Goal: Navigation & Orientation: Find specific page/section

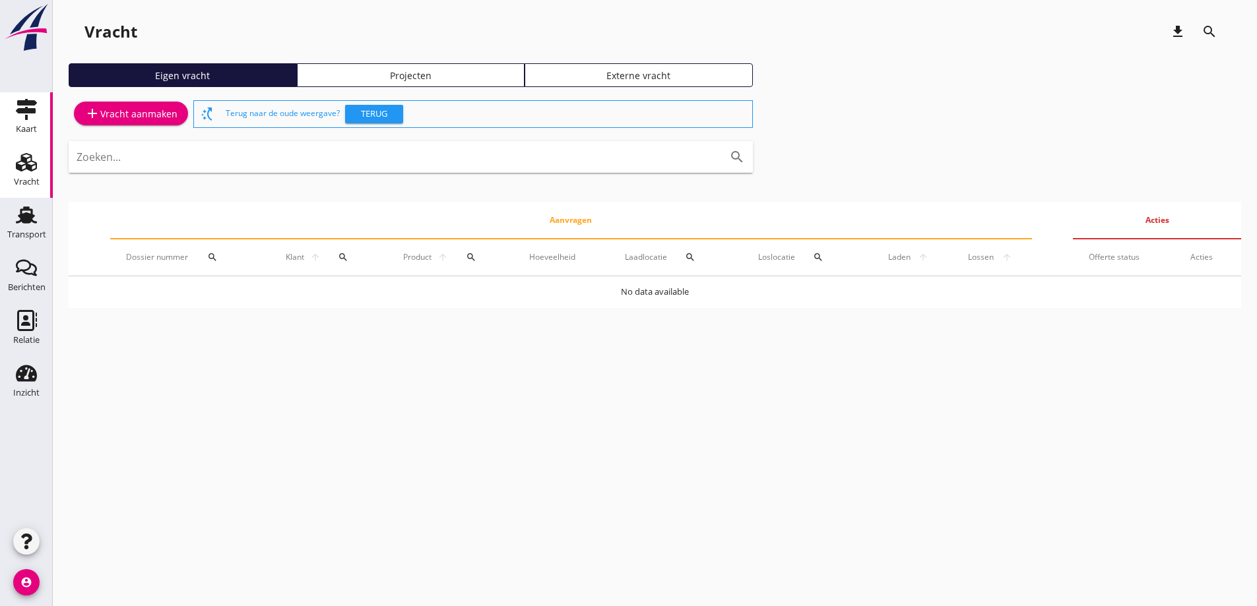
click at [24, 116] on icon "Kaart" at bounding box center [26, 109] width 21 height 21
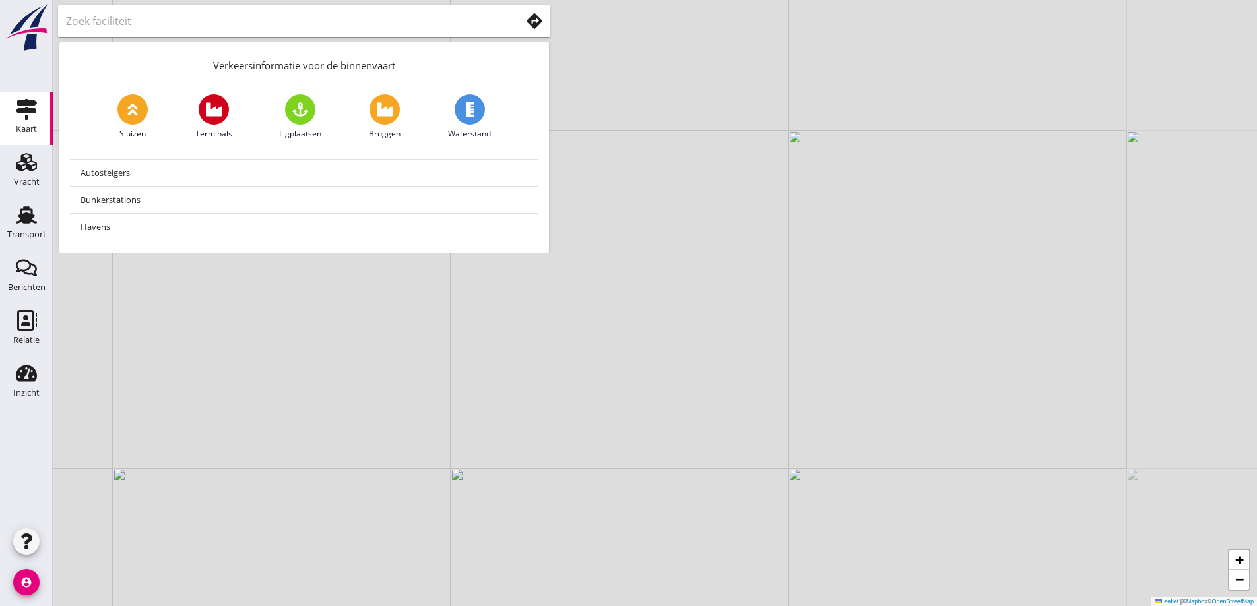
click at [150, 17] on input "text" at bounding box center [284, 21] width 436 height 21
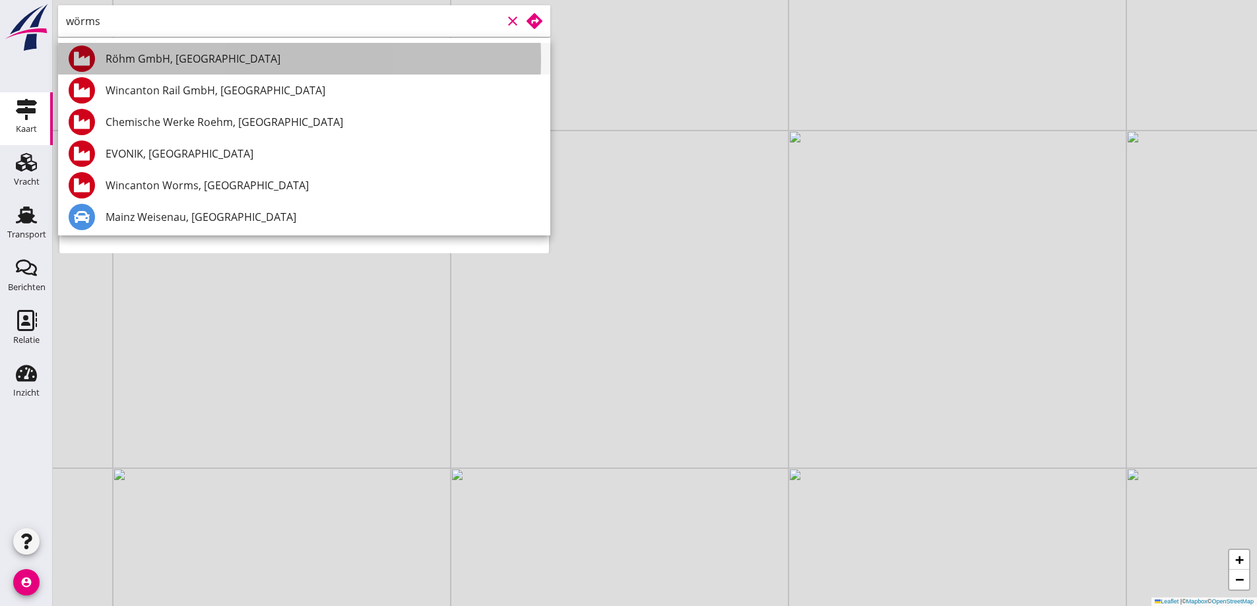
click at [278, 53] on div "Röhm GmbH, [GEOGRAPHIC_DATA]" at bounding box center [323, 59] width 434 height 16
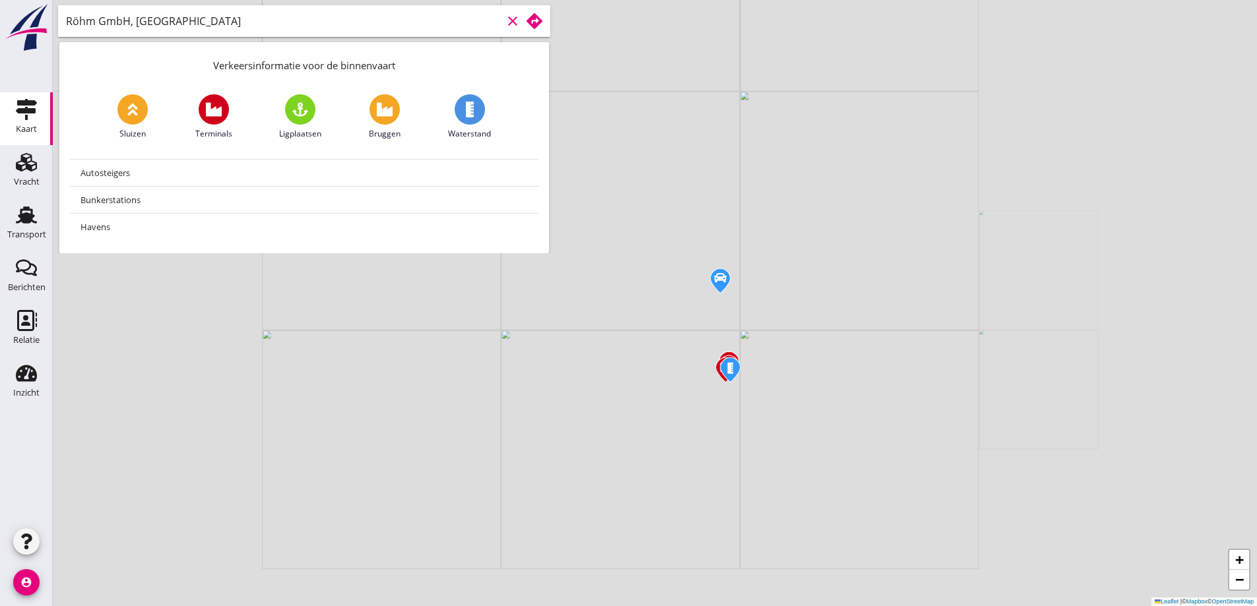
type input "Röhm GmbH, [GEOGRAPHIC_DATA]"
drag, startPoint x: 647, startPoint y: 325, endPoint x: 705, endPoint y: 400, distance: 95.1
click at [704, 400] on div "+ − Leaflet | © Mapbox © OpenStreetMap" at bounding box center [655, 303] width 1204 height 606
click at [534, 16] on use at bounding box center [534, 21] width 16 height 16
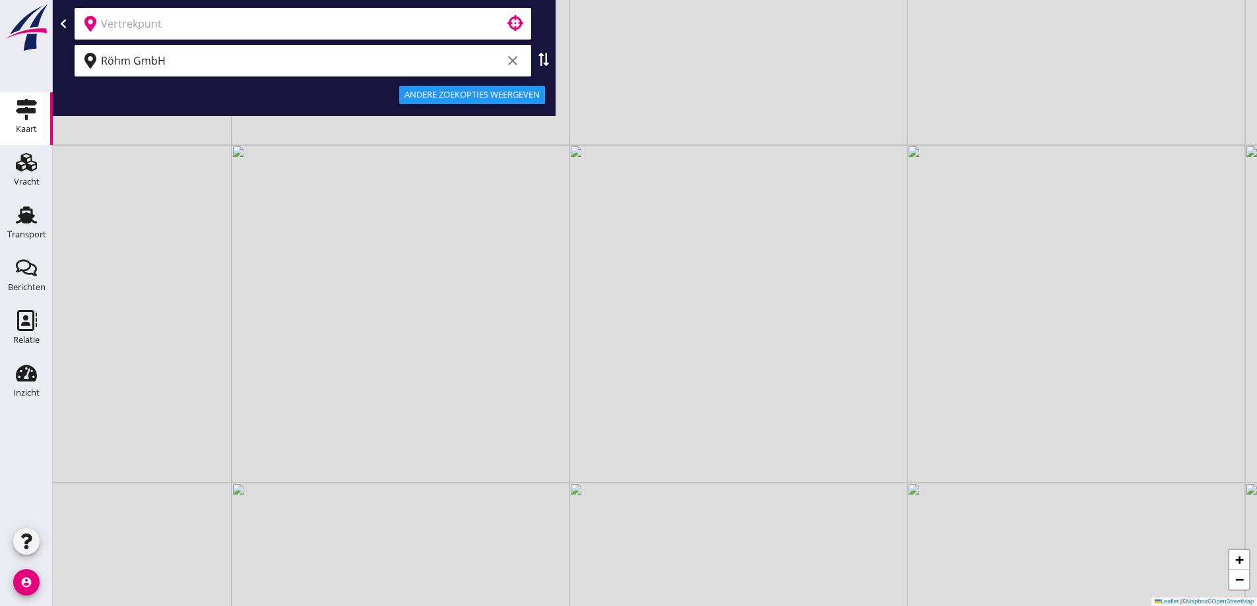
click at [327, 24] on input "text" at bounding box center [293, 23] width 385 height 21
type input "Venlo, [GEOGRAPHIC_DATA], [GEOGRAPHIC_DATA]"
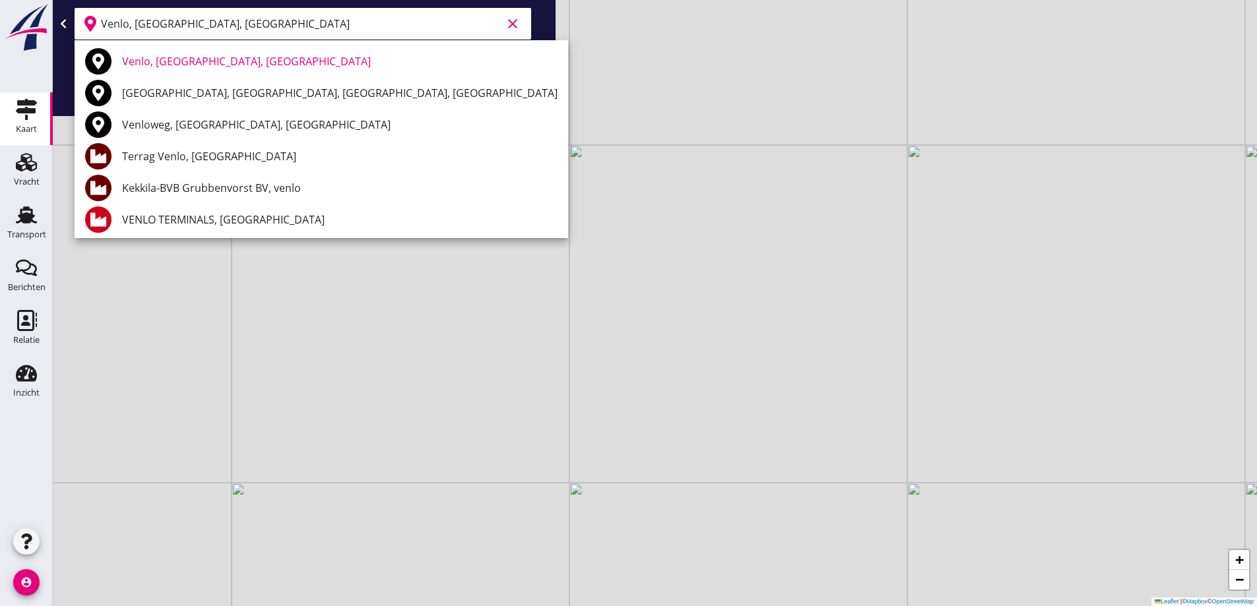
click at [191, 58] on div "No data available [GEOGRAPHIC_DATA], [GEOGRAPHIC_DATA], [GEOGRAPHIC_DATA] [GEOG…" at bounding box center [628, 303] width 1257 height 606
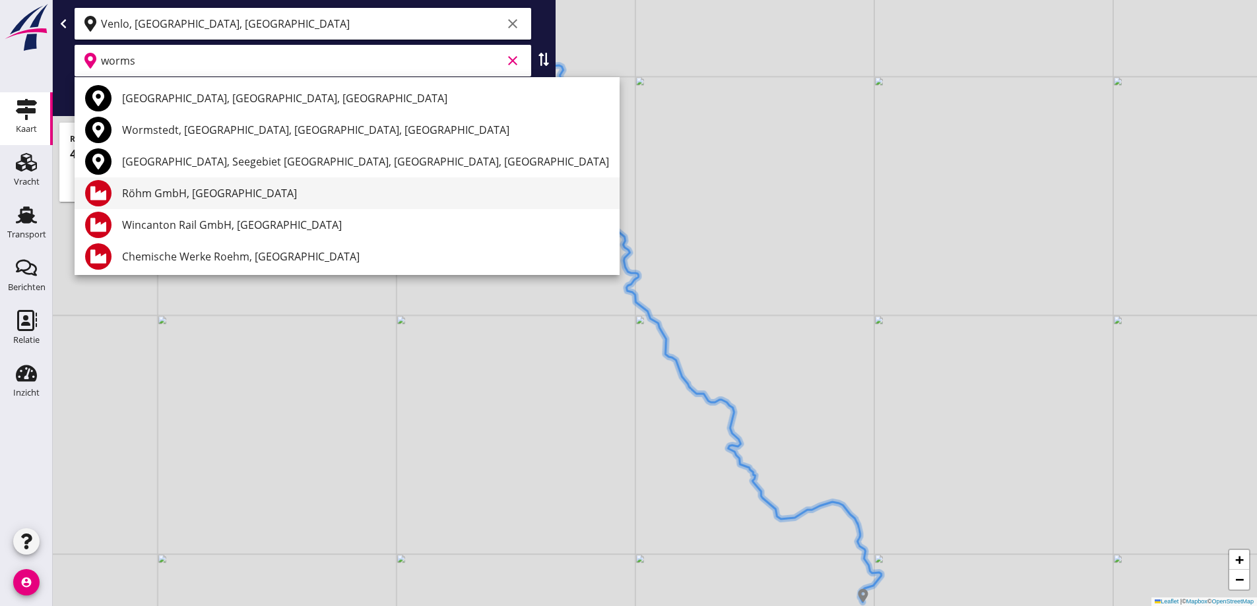
click at [234, 197] on div "Röhm GmbH, [GEOGRAPHIC_DATA]" at bounding box center [365, 193] width 487 height 16
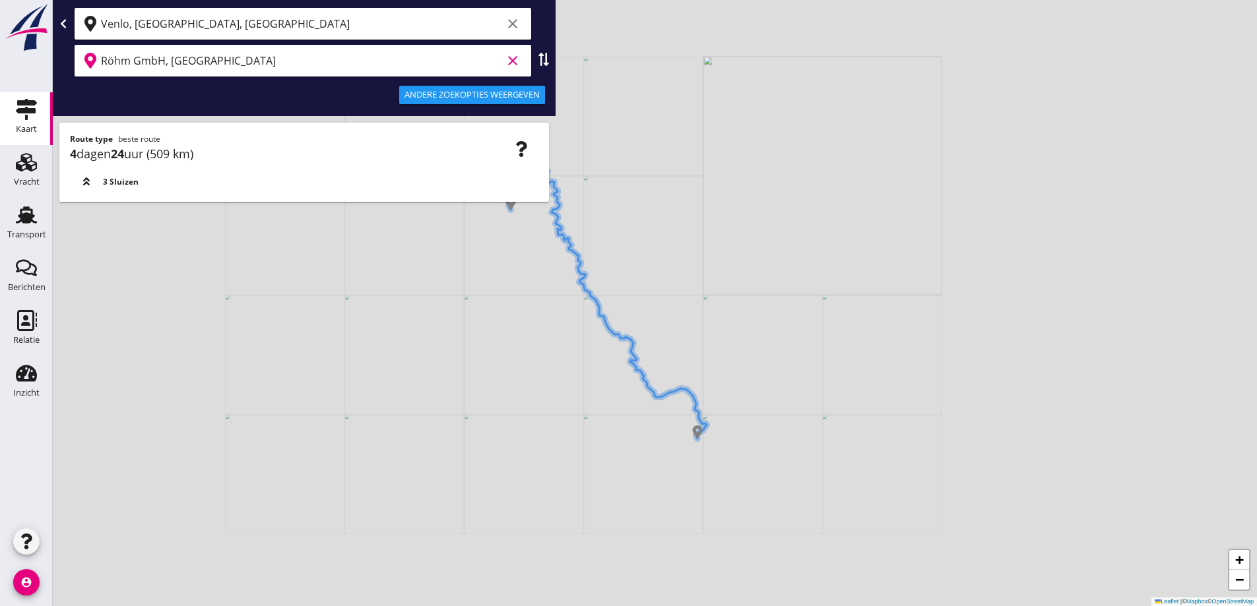
type input "Röhm GmbH, [GEOGRAPHIC_DATA]"
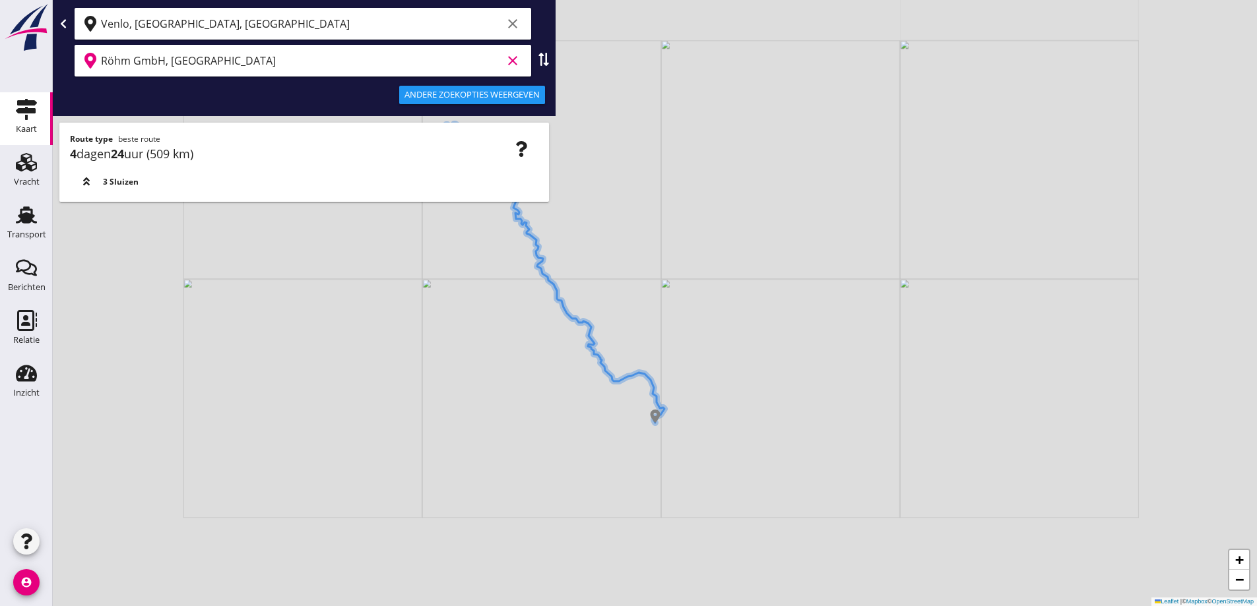
drag, startPoint x: 581, startPoint y: 379, endPoint x: 529, endPoint y: 363, distance: 54.5
click at [529, 363] on div "+ − Leaflet | © Mapbox © OpenStreetMap" at bounding box center [655, 303] width 1204 height 606
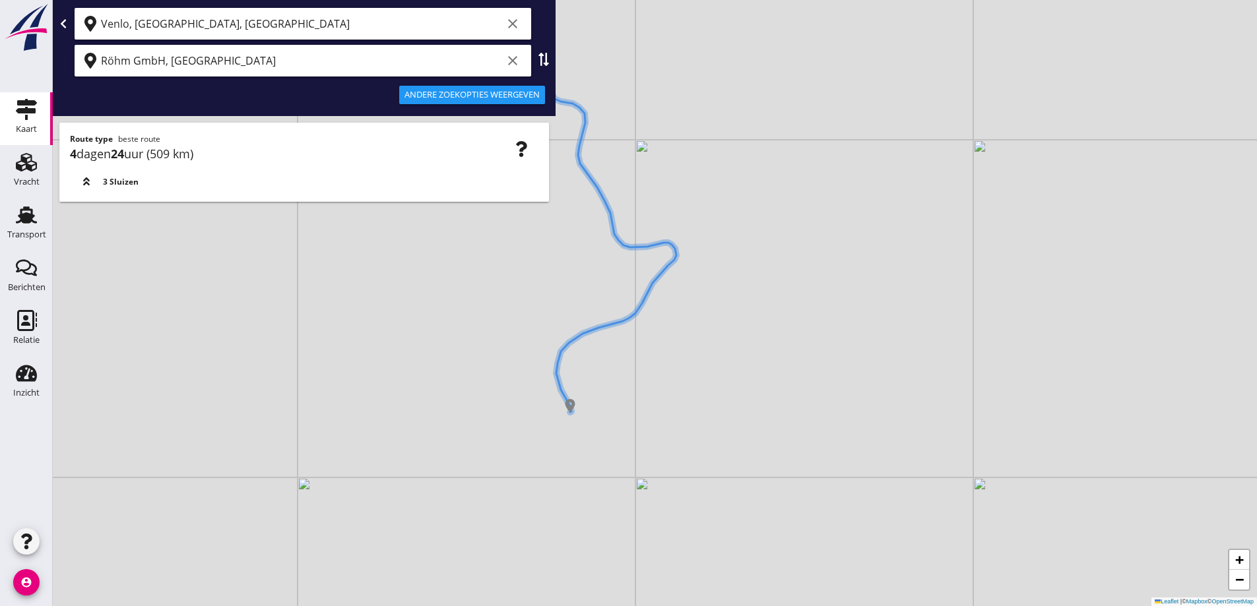
drag, startPoint x: 460, startPoint y: 307, endPoint x: 487, endPoint y: 421, distance: 116.6
click at [487, 421] on div "+ − Leaflet | © Mapbox © OpenStreetMap" at bounding box center [655, 303] width 1204 height 606
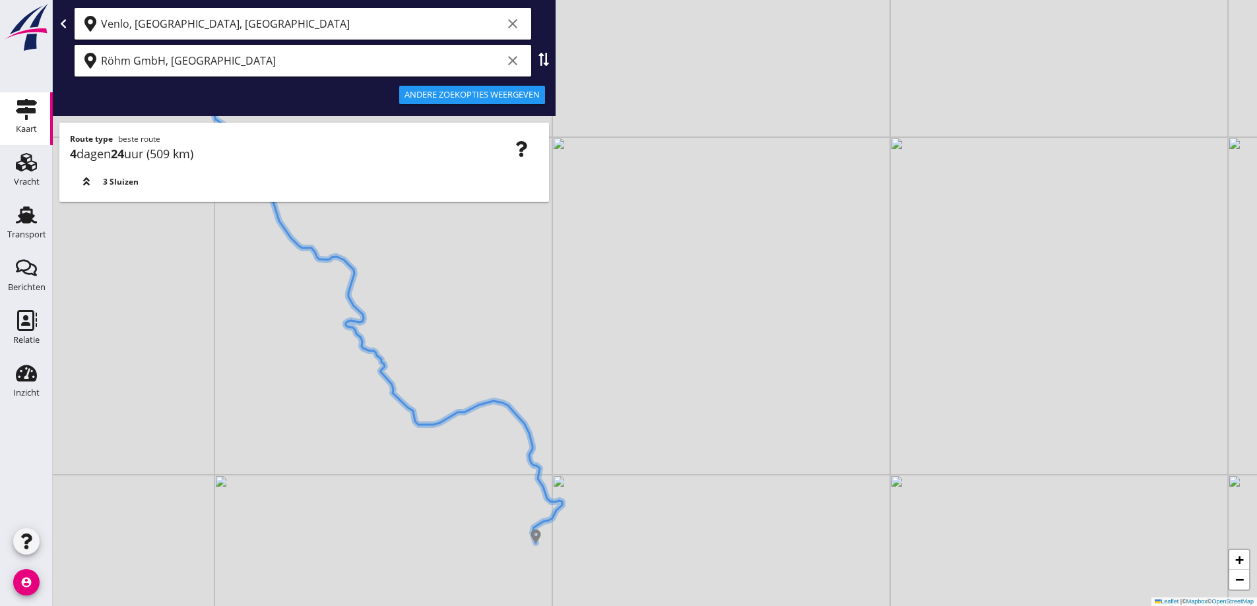
drag, startPoint x: 468, startPoint y: 410, endPoint x: 499, endPoint y: 520, distance: 114.9
click at [499, 520] on div "+ − Leaflet | © Mapbox © OpenStreetMap" at bounding box center [655, 303] width 1204 height 606
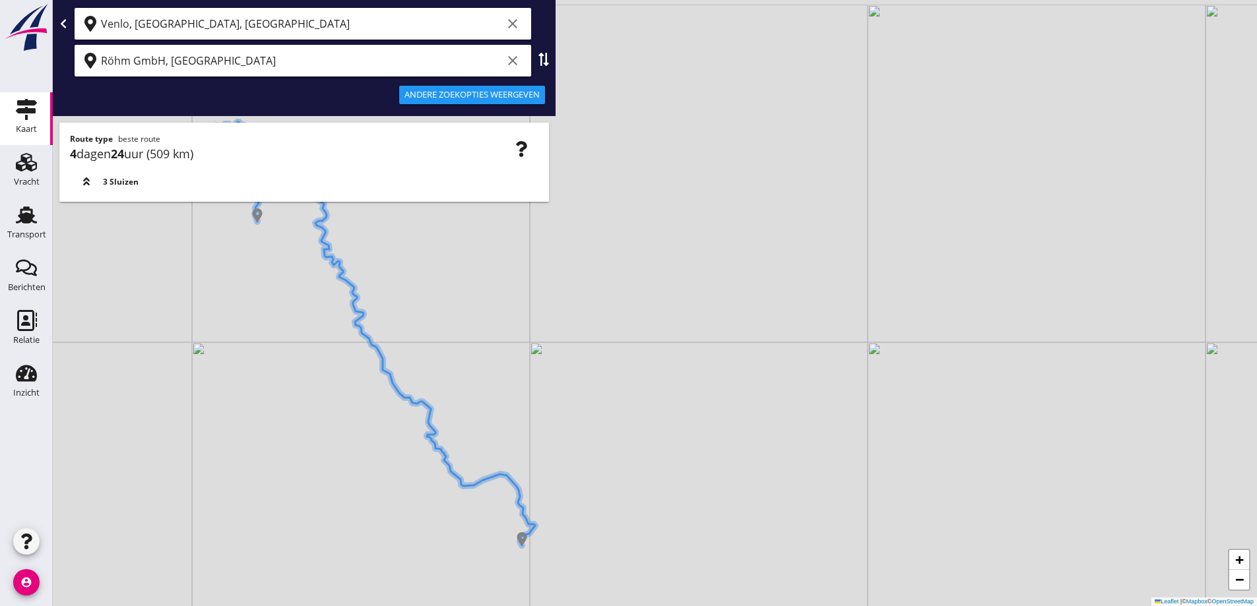
drag, startPoint x: 385, startPoint y: 418, endPoint x: 436, endPoint y: 503, distance: 100.0
click at [436, 506] on div "+ − Leaflet | © Mapbox © OpenStreetMap" at bounding box center [655, 303] width 1204 height 606
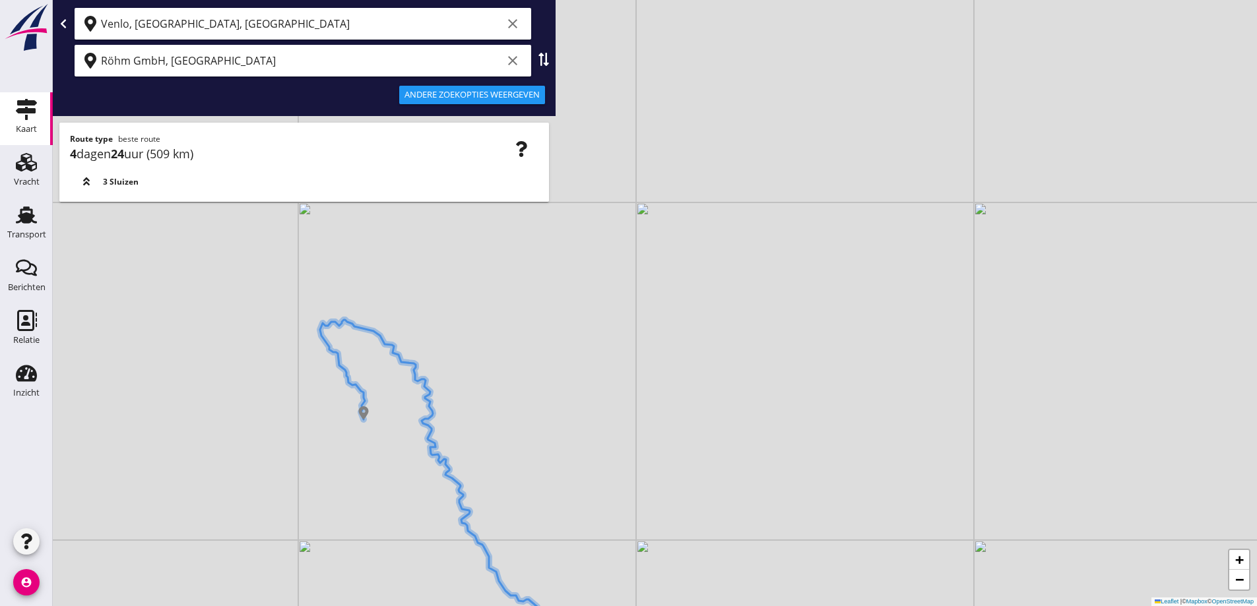
drag, startPoint x: 350, startPoint y: 362, endPoint x: 403, endPoint y: 470, distance: 120.7
click at [403, 470] on div "+ − Leaflet | © Mapbox © OpenStreetMap" at bounding box center [655, 303] width 1204 height 606
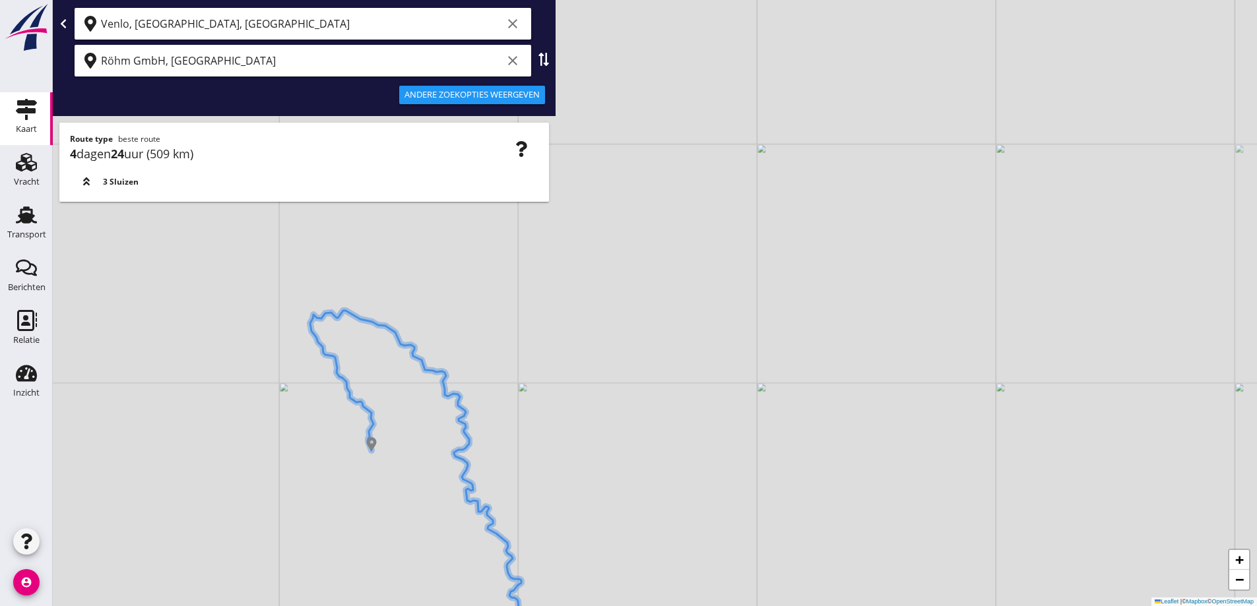
drag, startPoint x: 406, startPoint y: 418, endPoint x: 331, endPoint y: 303, distance: 136.7
click at [331, 303] on div "+ − Leaflet | © Mapbox © OpenStreetMap" at bounding box center [655, 303] width 1204 height 606
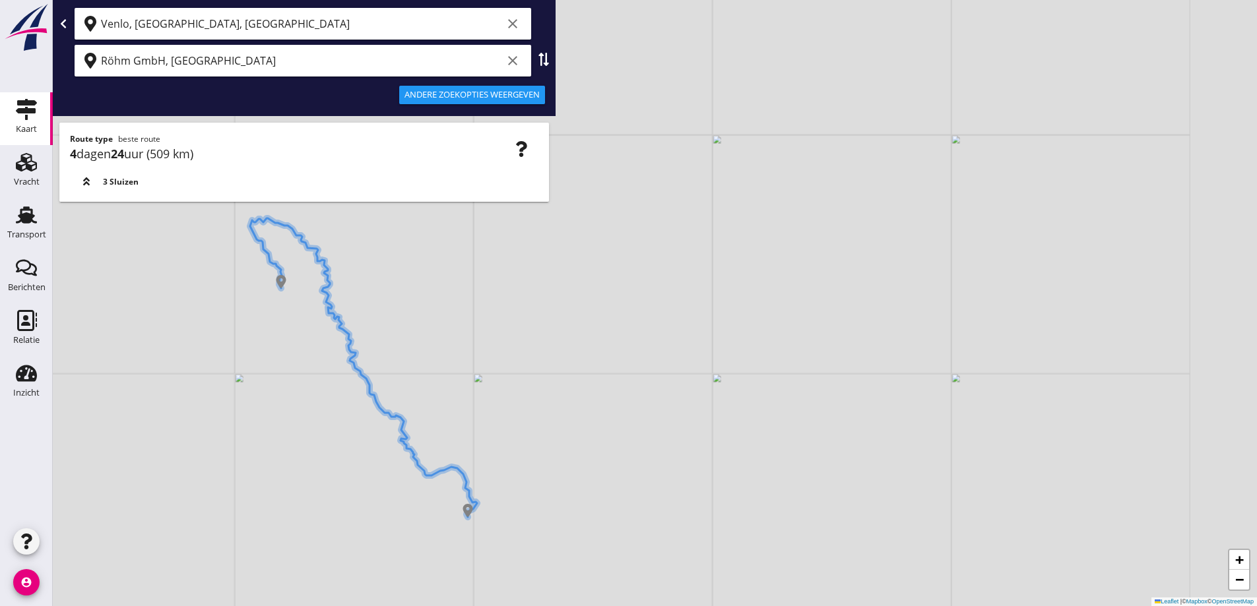
drag, startPoint x: 581, startPoint y: 465, endPoint x: 505, endPoint y: 361, distance: 128.4
click at [505, 362] on div "+ − Leaflet | © Mapbox © OpenStreetMap" at bounding box center [655, 303] width 1204 height 606
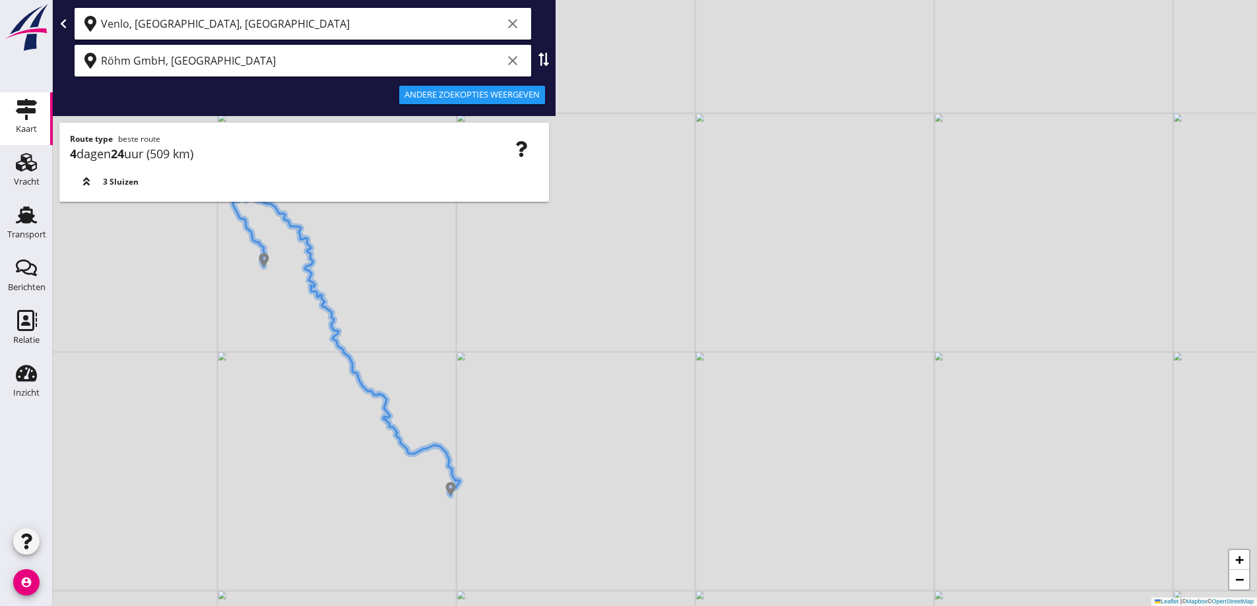
click at [755, 292] on div "+ − Leaflet | © Mapbox © OpenStreetMap" at bounding box center [655, 303] width 1204 height 606
click at [67, 22] on icon at bounding box center [63, 23] width 11 height 11
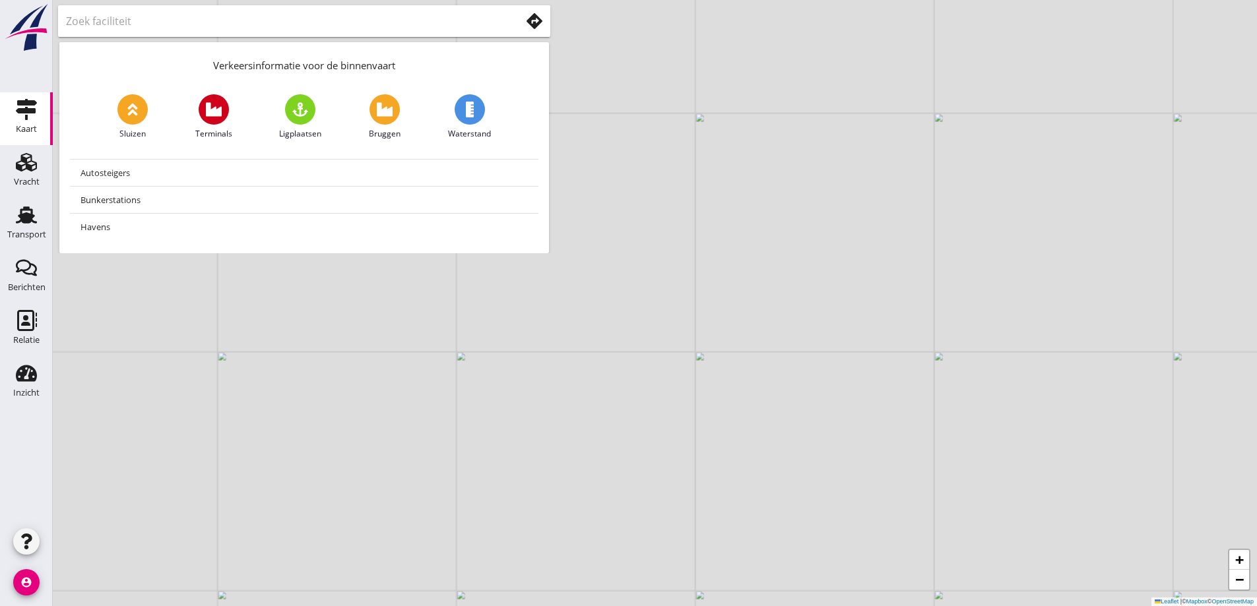
click at [369, 18] on input "text" at bounding box center [284, 21] width 436 height 21
